Goal: Task Accomplishment & Management: Manage account settings

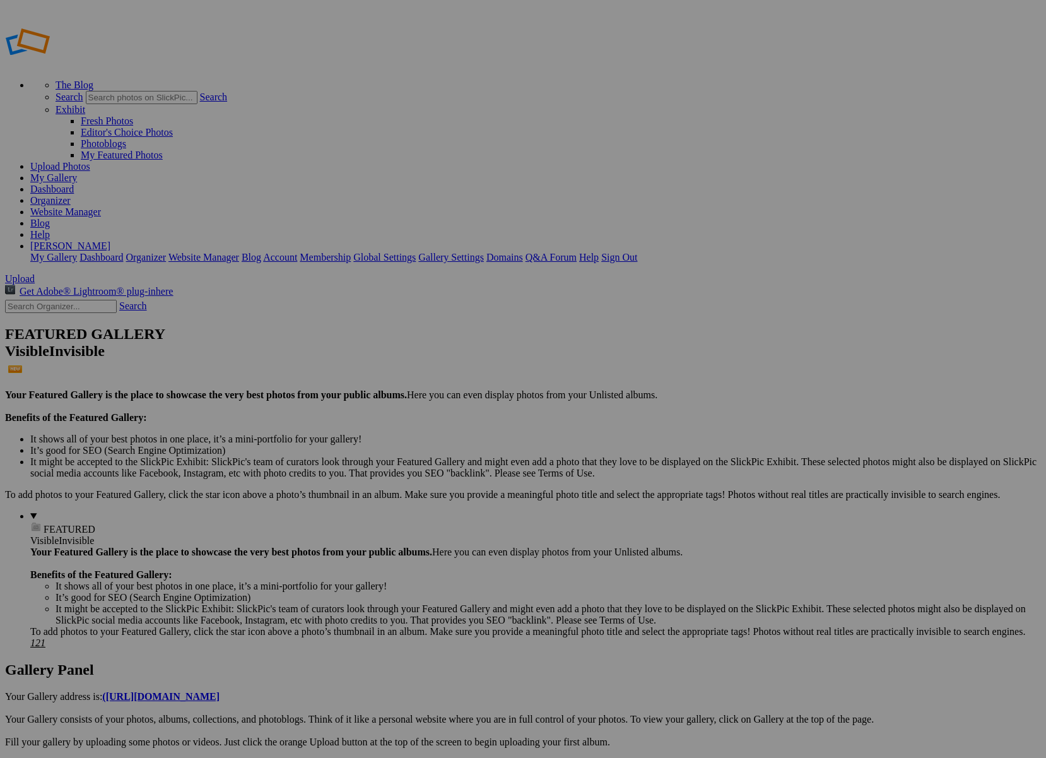
type input "C"
type input "Caitlyn"
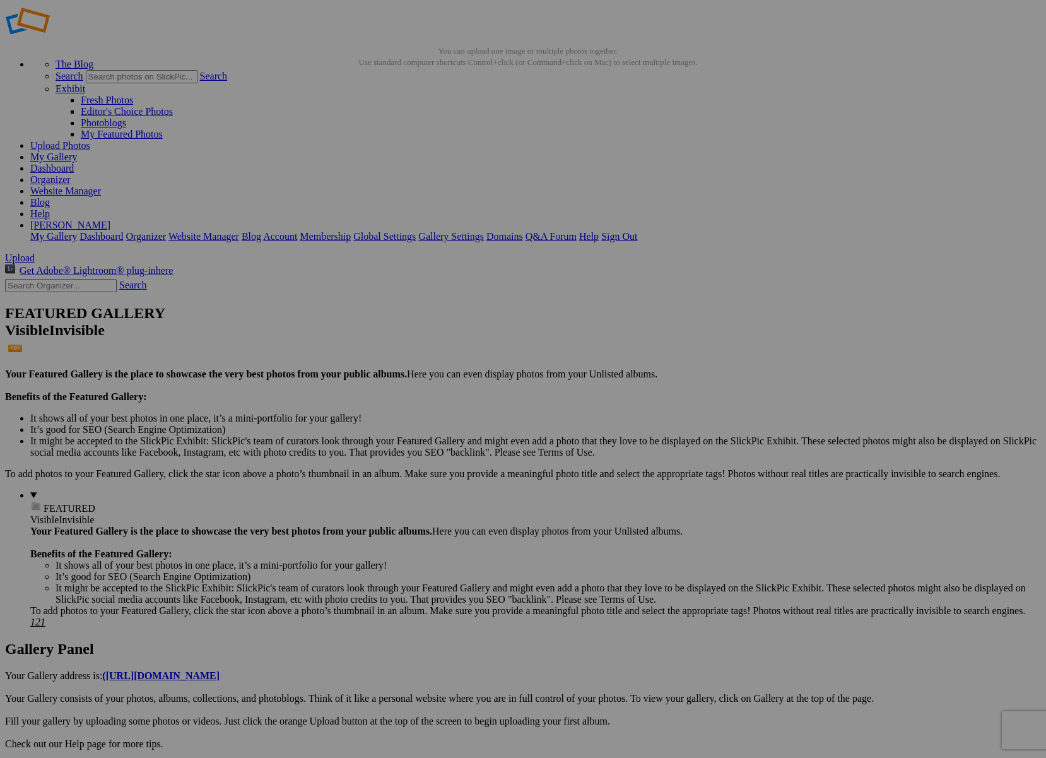
scroll to position [21, 0]
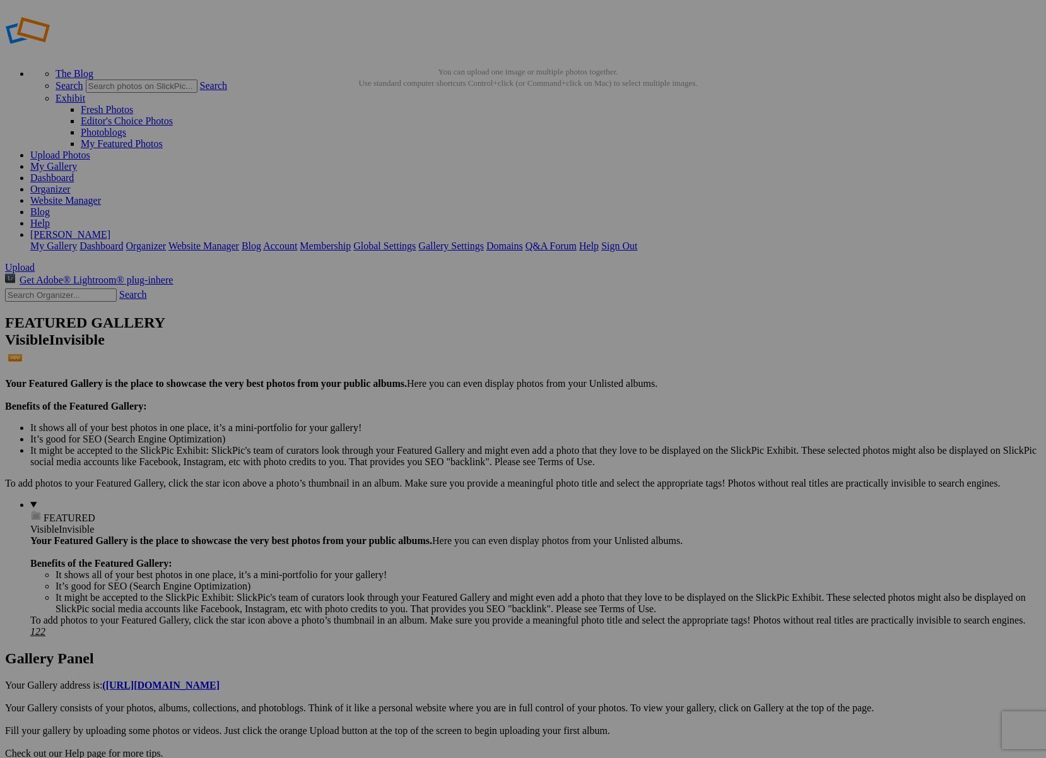
scroll to position [0, 0]
click at [44, 512] on span "FEATURED" at bounding box center [70, 517] width 52 height 11
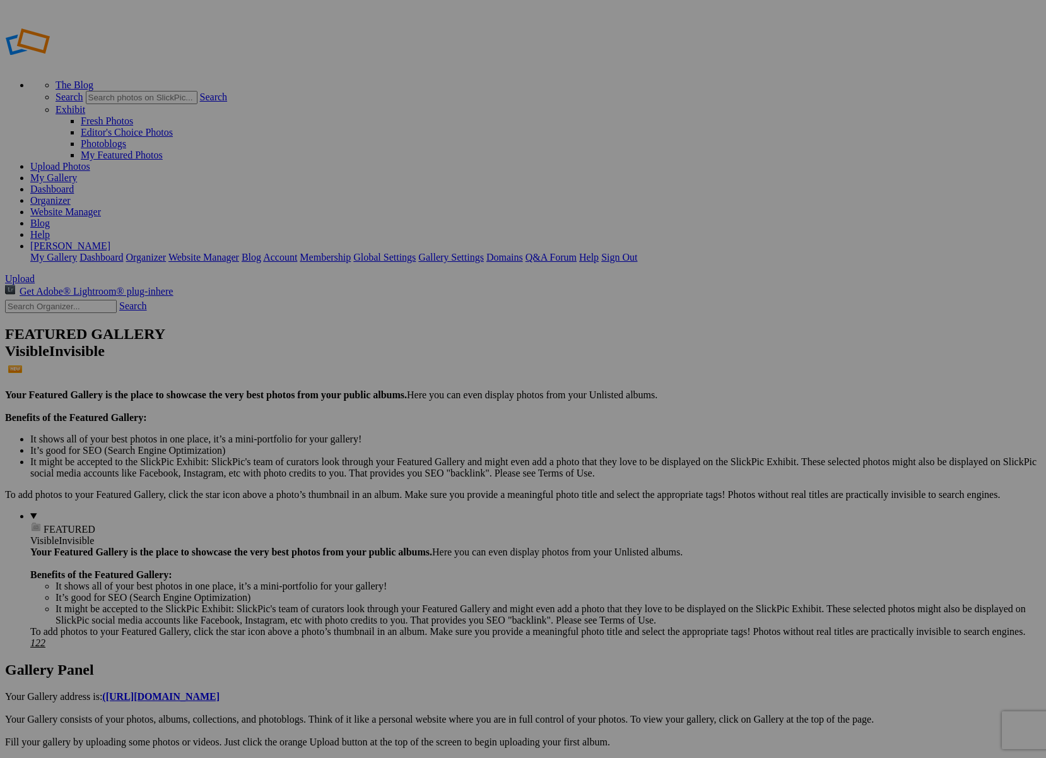
click at [77, 172] on link "My Gallery" at bounding box center [53, 177] width 47 height 11
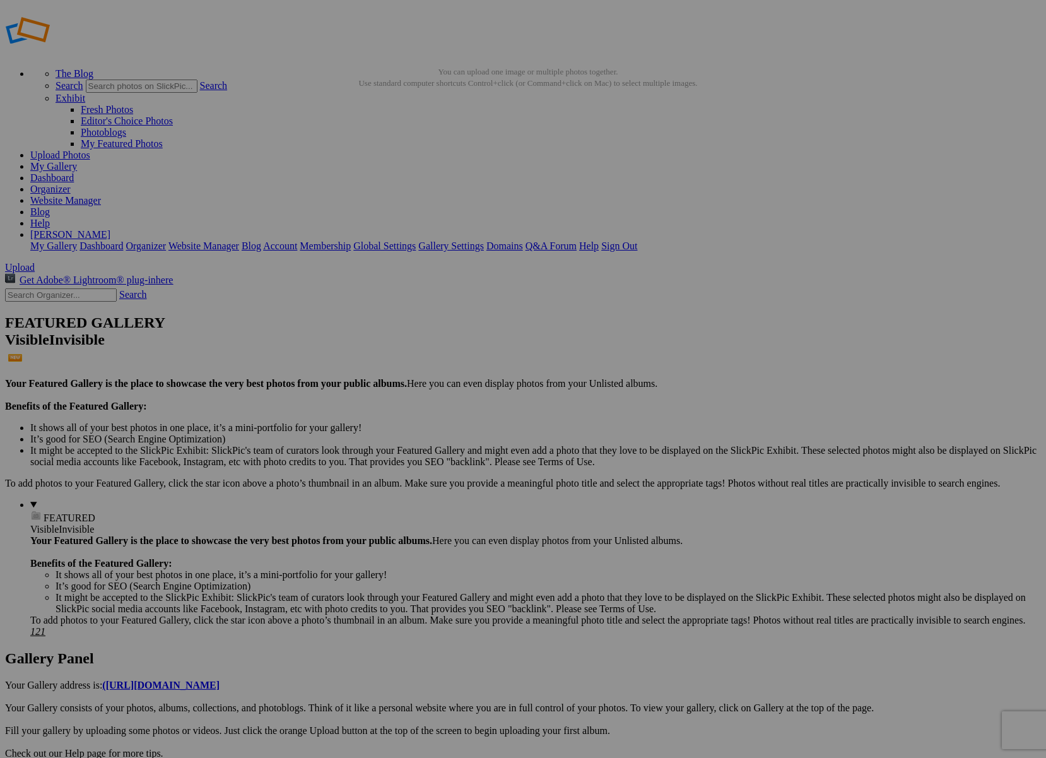
click at [77, 161] on link "My Gallery" at bounding box center [53, 166] width 47 height 11
